Goal: Find specific fact: Find specific fact

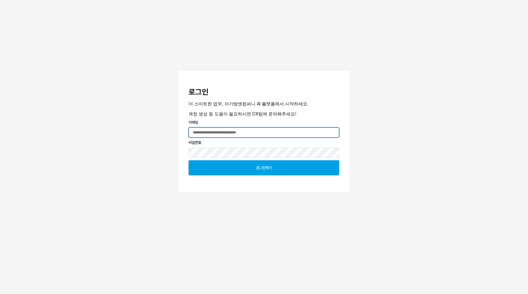
type input "**********"
click at [249, 166] on div "로그인하기" at bounding box center [263, 168] width 145 height 15
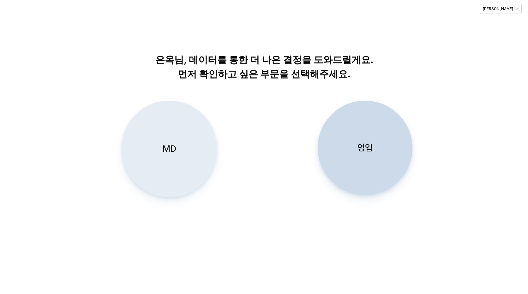
click at [182, 124] on div "MD" at bounding box center [169, 149] width 89 height 96
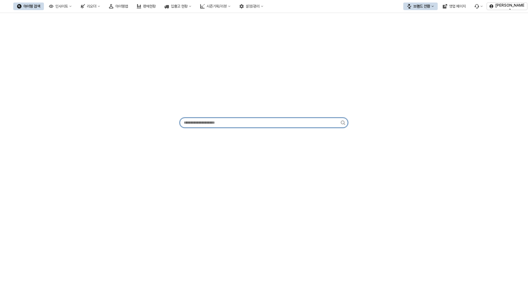
click at [249, 124] on input "앱 프레임" at bounding box center [260, 122] width 161 height 9
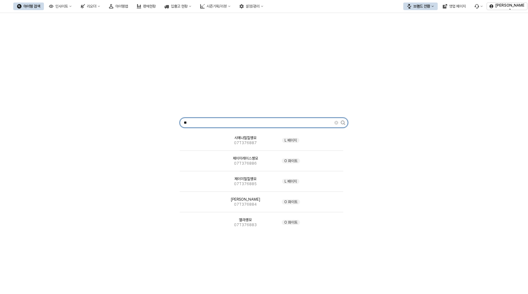
type input "*"
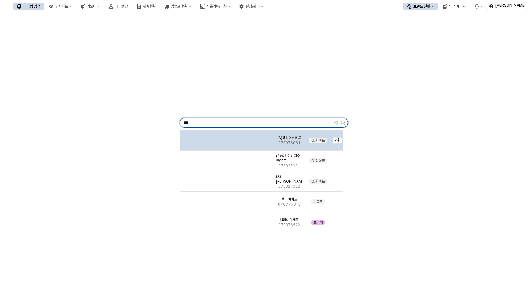
type input "***"
click at [288, 140] on span "(A)셀리아베레모" at bounding box center [289, 138] width 24 height 5
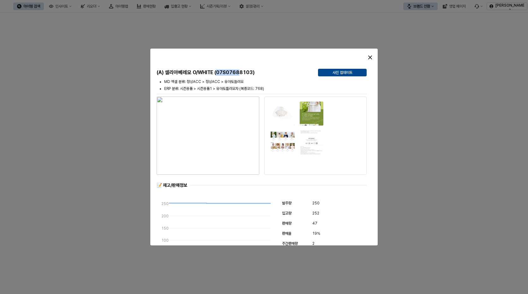
drag, startPoint x: 218, startPoint y: 71, endPoint x: 240, endPoint y: 72, distance: 21.8
click at [240, 72] on h5 "(A) 셀리아베레모 O/WHITE (07S07688103)" at bounding box center [235, 73] width 156 height 6
copy h5 "07S0768"
drag, startPoint x: 246, startPoint y: 73, endPoint x: 240, endPoint y: 73, distance: 6.6
click at [240, 73] on h5 "(A) 셀리아베레모 O/WHITE (07S07688103)" at bounding box center [235, 73] width 156 height 6
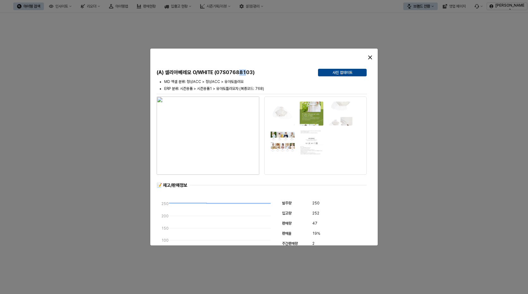
copy h5 "81"
drag, startPoint x: 242, startPoint y: 75, endPoint x: 219, endPoint y: 73, distance: 23.2
click at [242, 75] on h5 "(A) 셀리아베레모 O/WHITE (07S07688103)" at bounding box center [235, 73] width 156 height 6
drag, startPoint x: 218, startPoint y: 72, endPoint x: 0, endPoint y: 65, distance: 217.8
click at [241, 72] on h5 "(A) 셀리아베레모 O/WHITE (07S07688103)" at bounding box center [235, 73] width 156 height 6
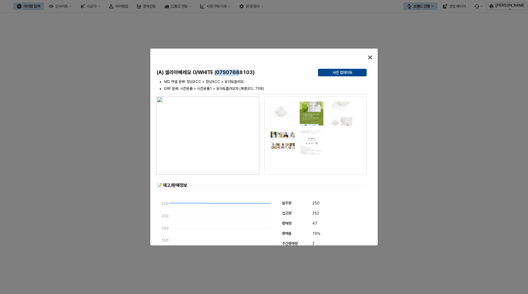
copy h5 "07S0768"
drag, startPoint x: 253, startPoint y: 72, endPoint x: 219, endPoint y: 71, distance: 34.4
click at [219, 71] on h5 "(A) 셀리아베레모 O/WHITE (07S07688103)" at bounding box center [235, 73] width 156 height 6
copy h5 "07S07688103"
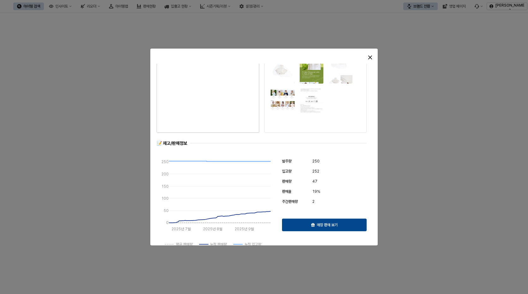
scroll to position [95, 0]
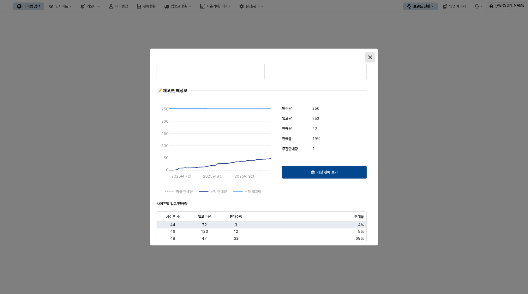
click at [372, 58] on div "닫다" at bounding box center [370, 57] width 9 height 9
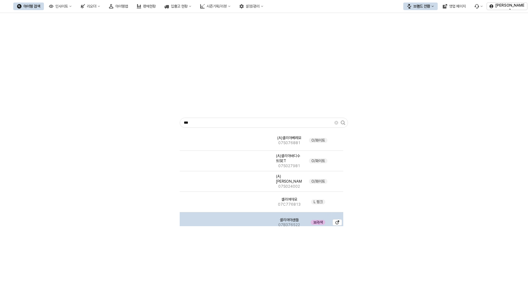
click at [310, 221] on div "보라색" at bounding box center [318, 223] width 27 height 21
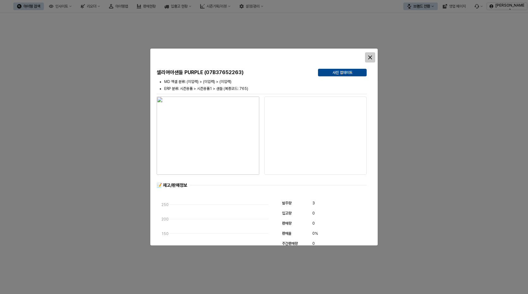
click at [369, 57] on icon "닫다" at bounding box center [370, 58] width 4 height 4
